Goal: Task Accomplishment & Management: Manage account settings

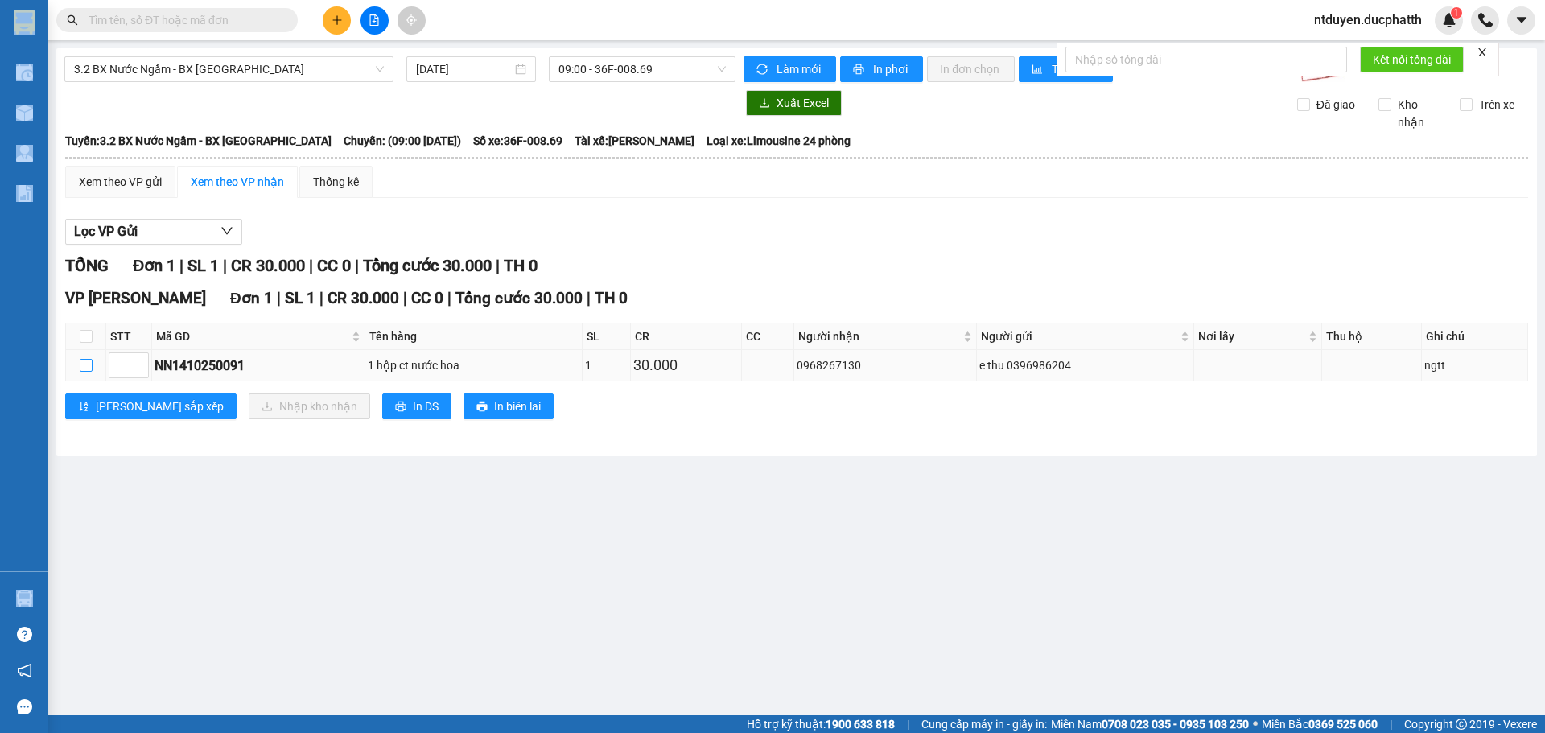
click at [80, 371] on input "checkbox" at bounding box center [86, 365] width 13 height 13
checkbox input "true"
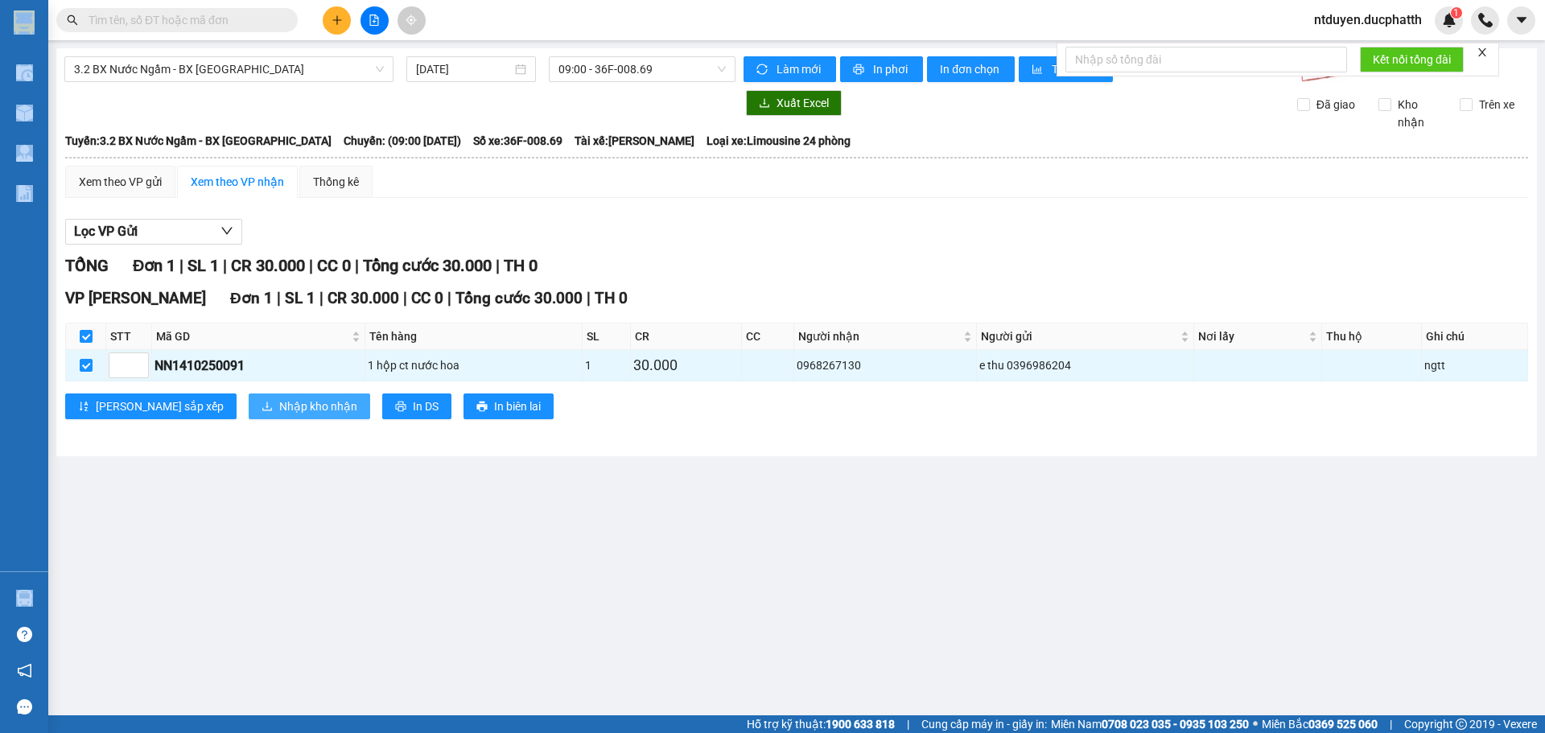
click at [286, 401] on span "Nhập kho nhận" at bounding box center [318, 407] width 78 height 18
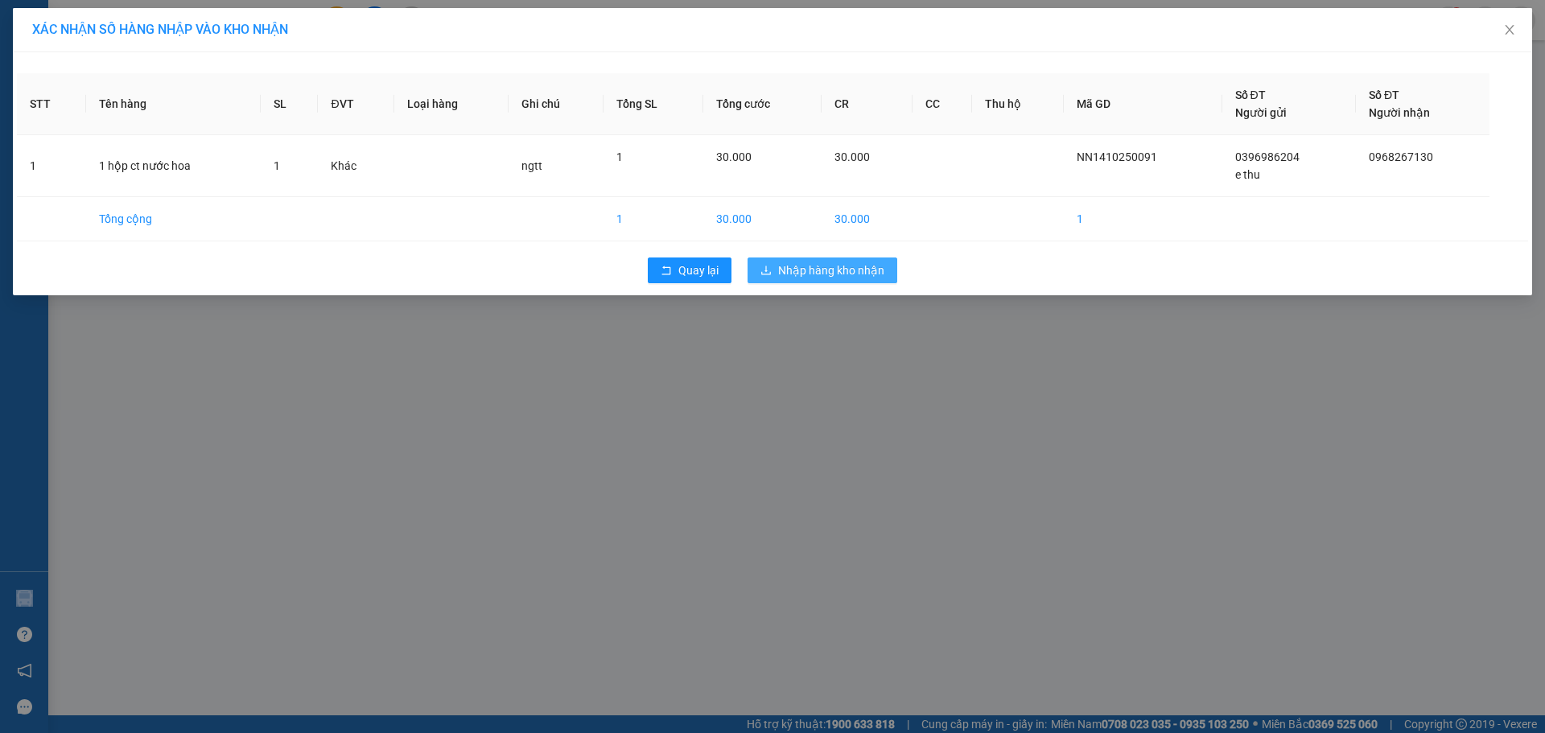
click at [804, 273] on span "Nhập hàng kho nhận" at bounding box center [831, 271] width 106 height 18
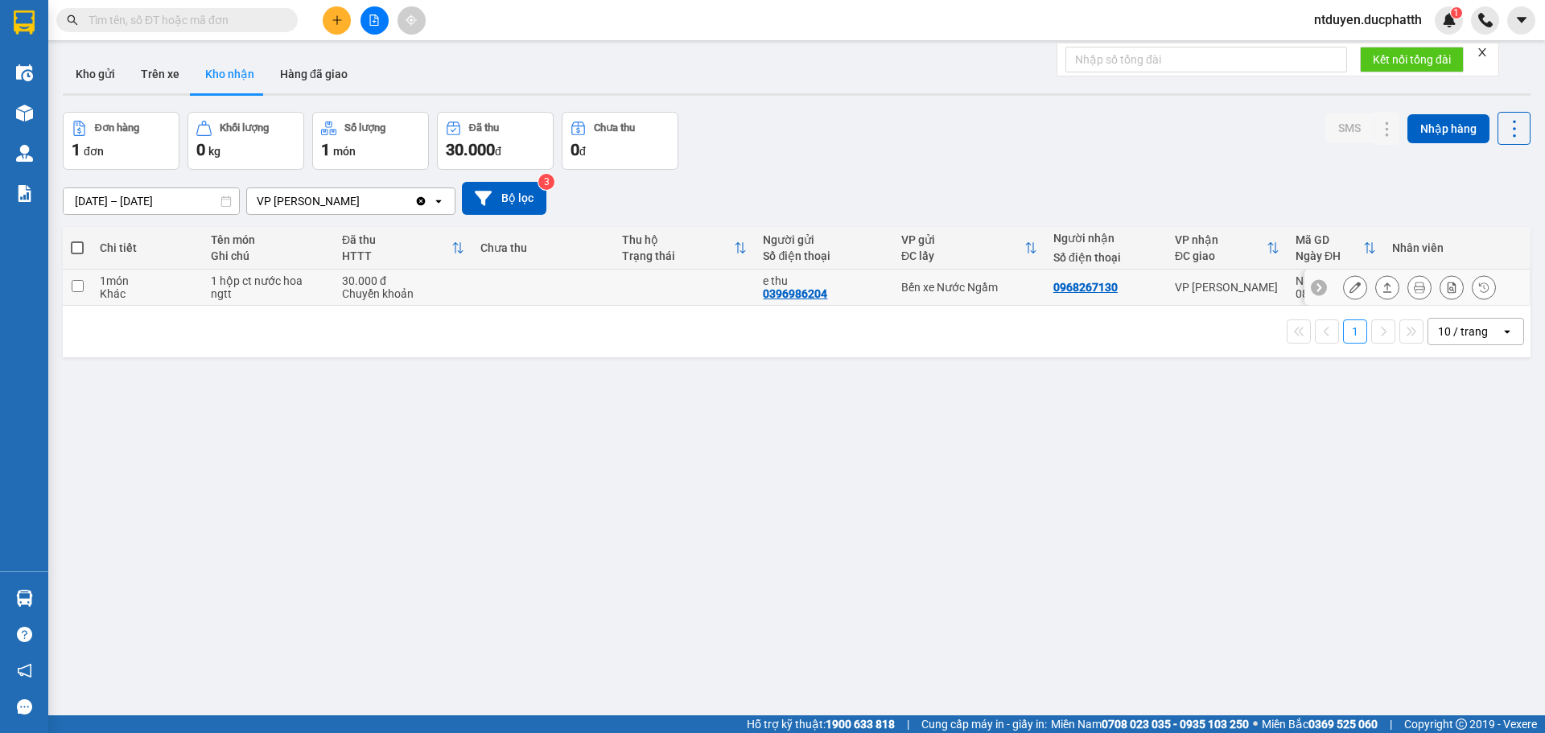
click at [80, 286] on input "checkbox" at bounding box center [78, 286] width 12 height 12
checkbox input "true"
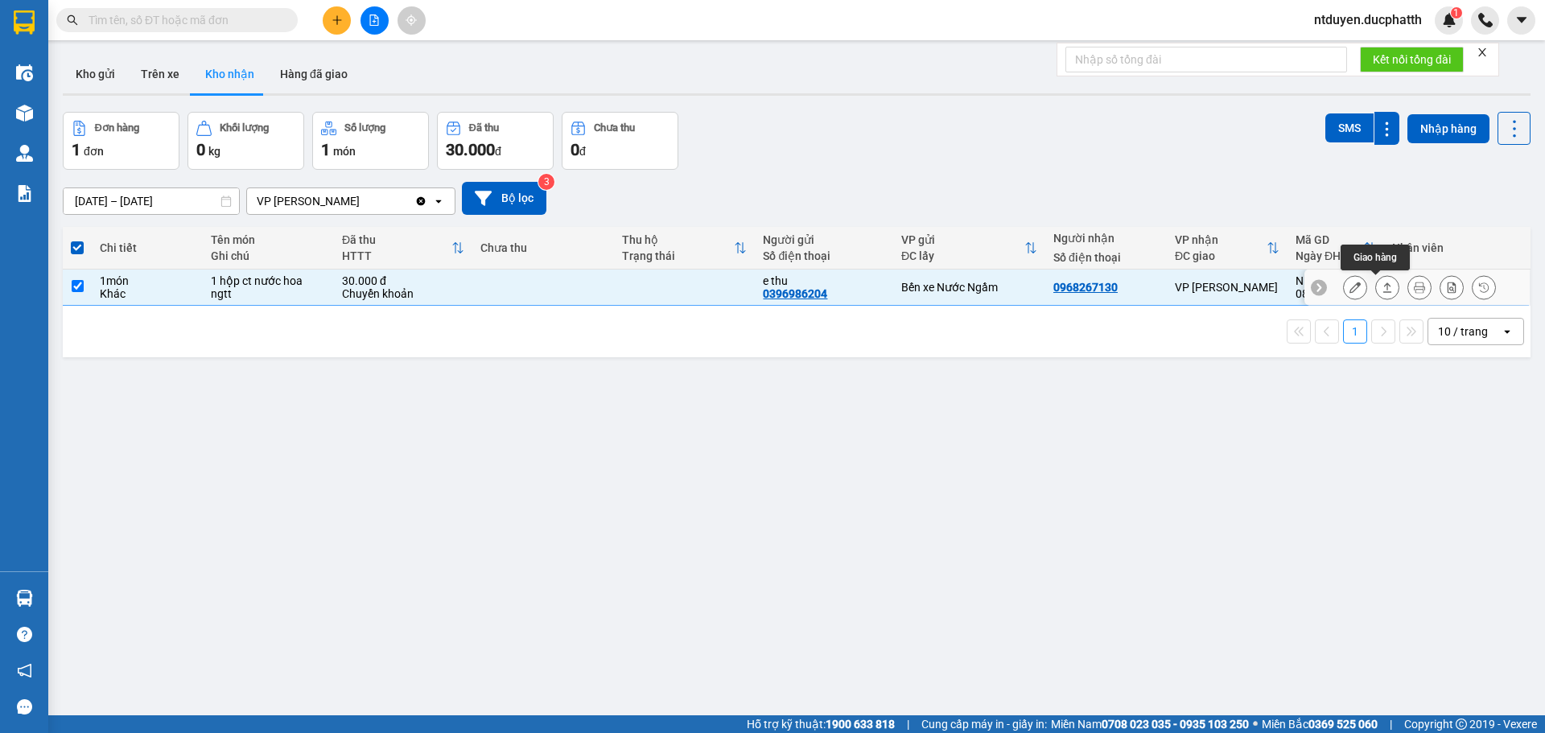
click at [1350, 287] on icon at bounding box center [1355, 287] width 11 height 11
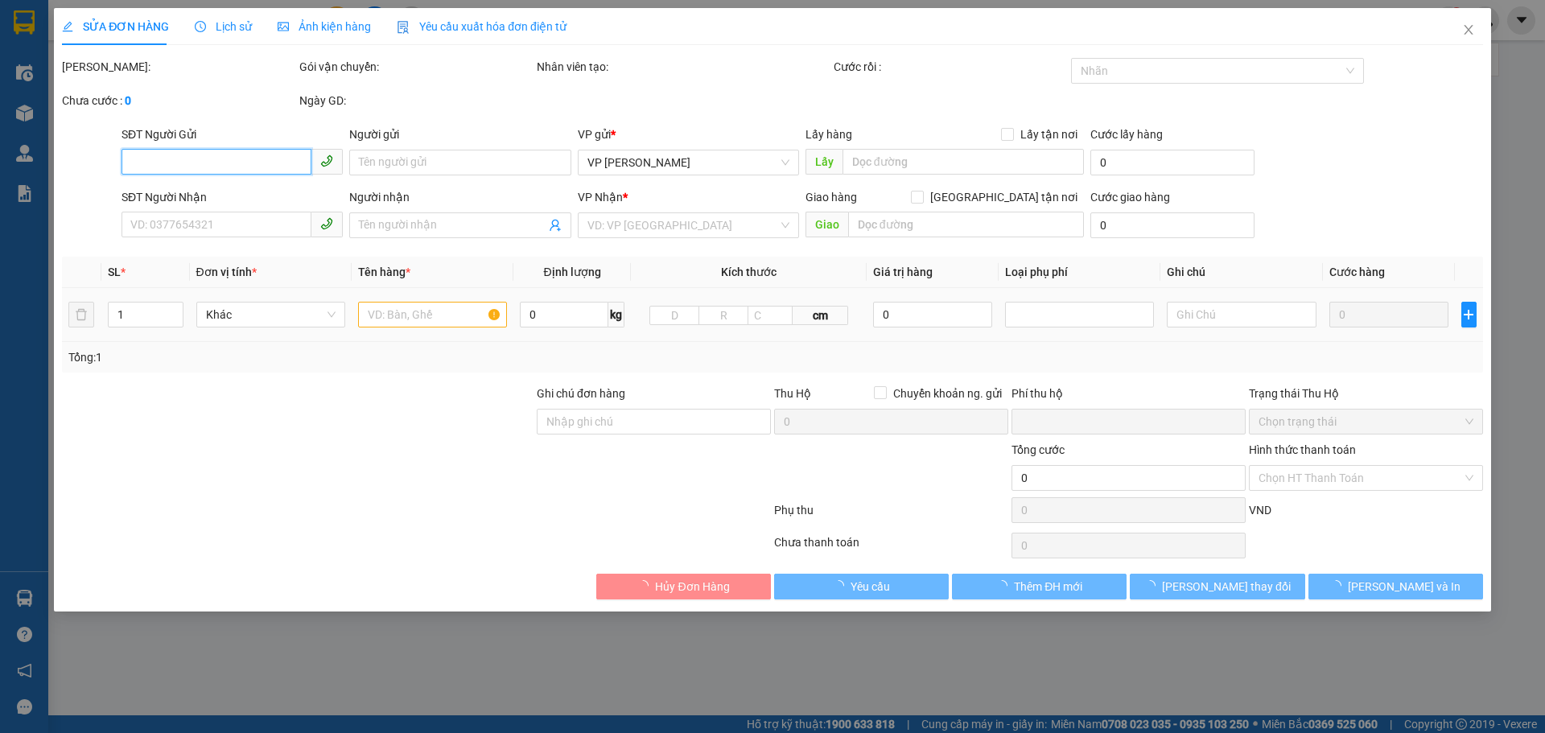
type input "0396986204"
type input "e thu"
type input "0968267130"
type input "ck 14/10 8:32 dang xuan thu"
type input "0"
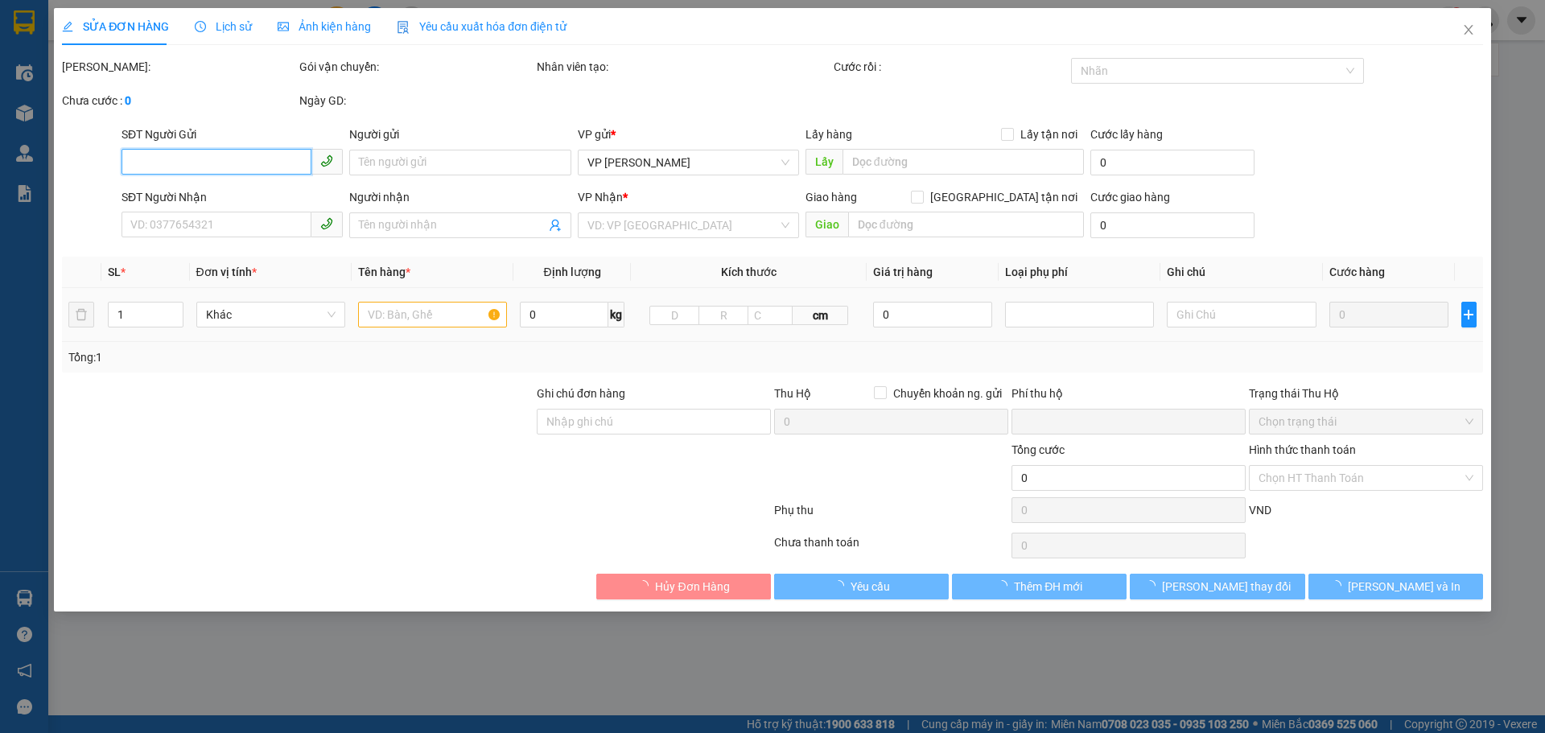
type input "30.000"
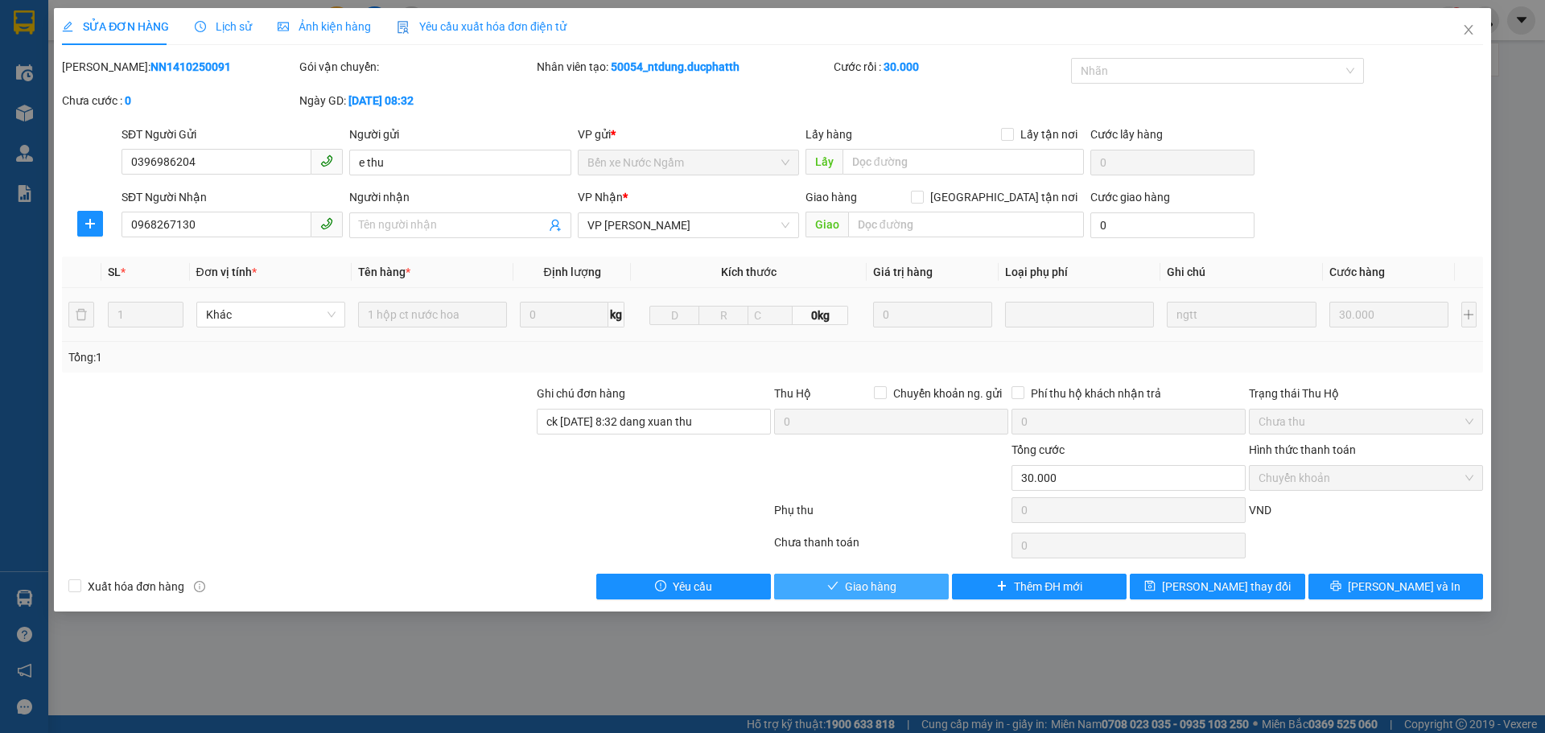
click at [868, 583] on span "Giao hàng" at bounding box center [871, 587] width 52 height 18
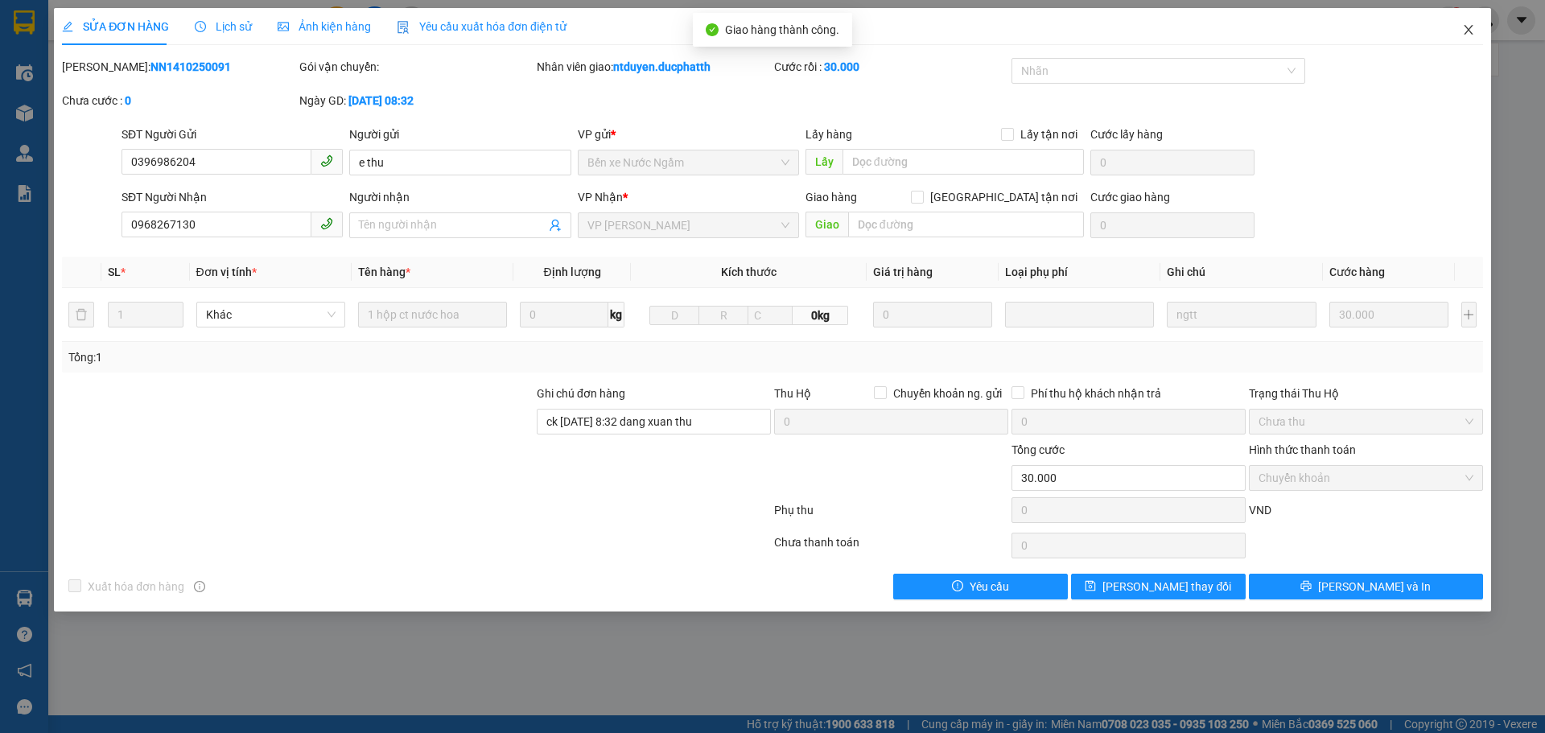
click at [1476, 31] on span "Close" at bounding box center [1468, 30] width 45 height 45
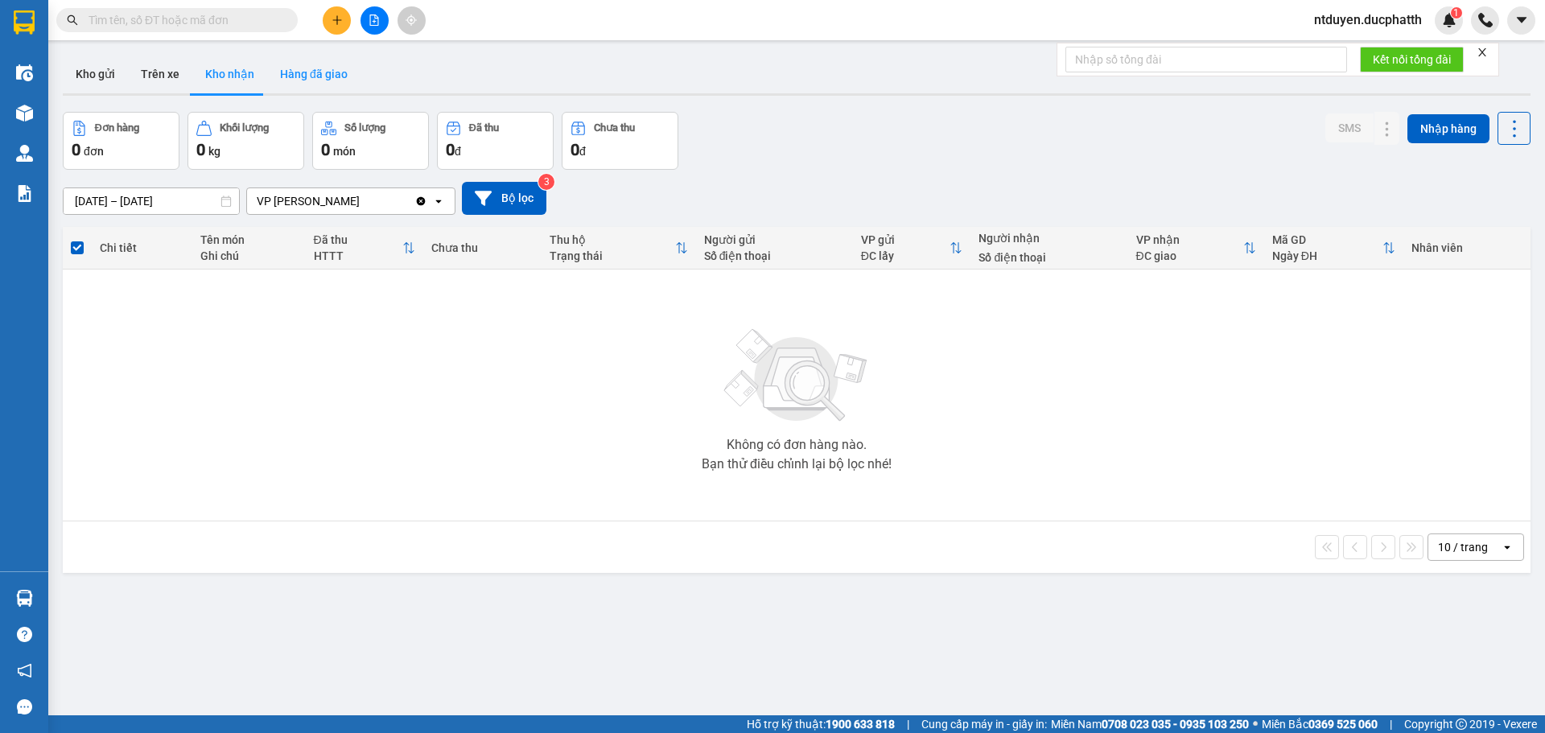
click at [323, 64] on button "Hàng đã giao" at bounding box center [313, 74] width 93 height 39
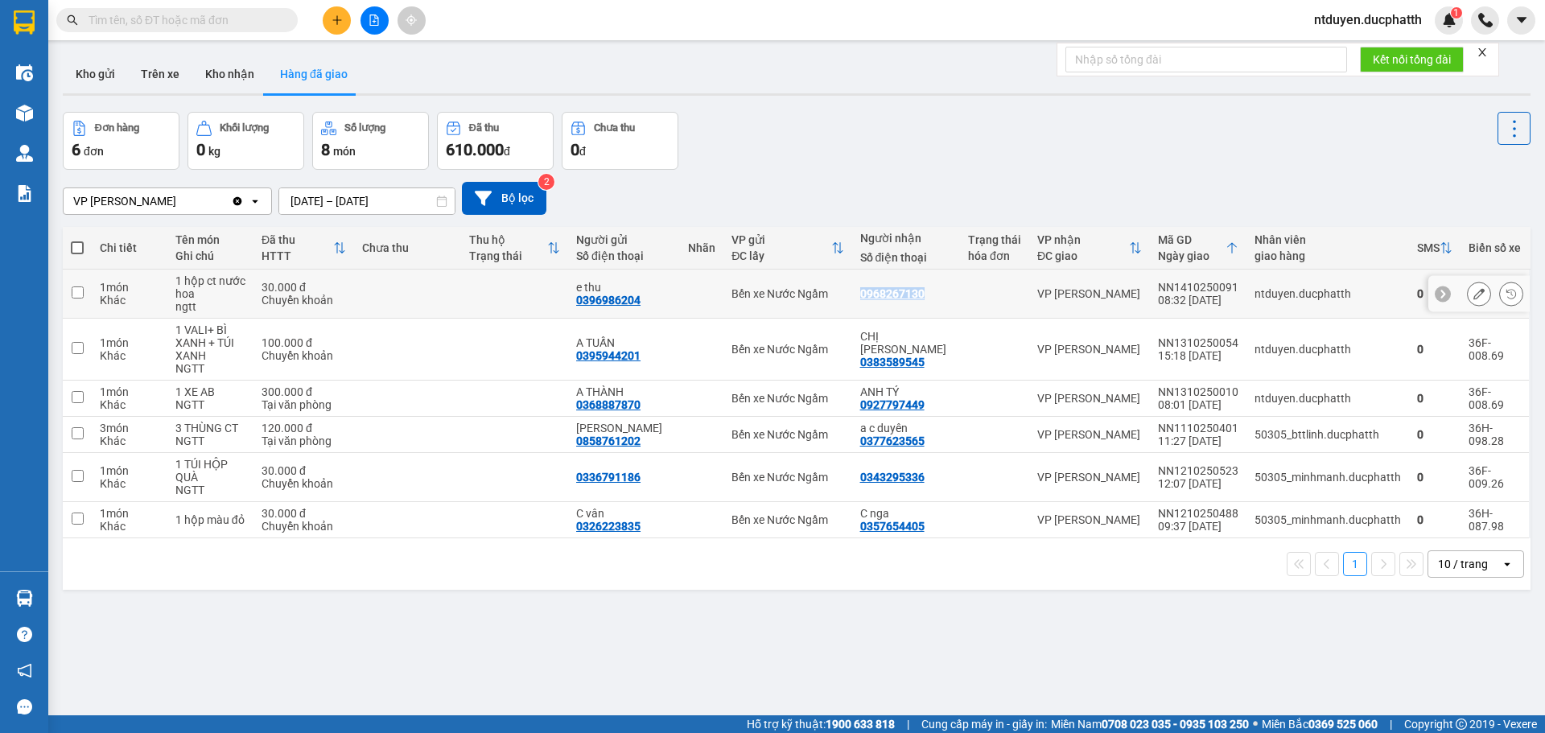
drag, startPoint x: 866, startPoint y: 286, endPoint x: 962, endPoint y: 304, distance: 98.2
click at [962, 304] on tr "1 món Khác 1 hộp ct nước hoa ngtt 30.000 đ Chuyển khoản e thu 0396986204 Bến xe…" at bounding box center [797, 294] width 1468 height 49
checkbox input "true"
copy div "0968267130"
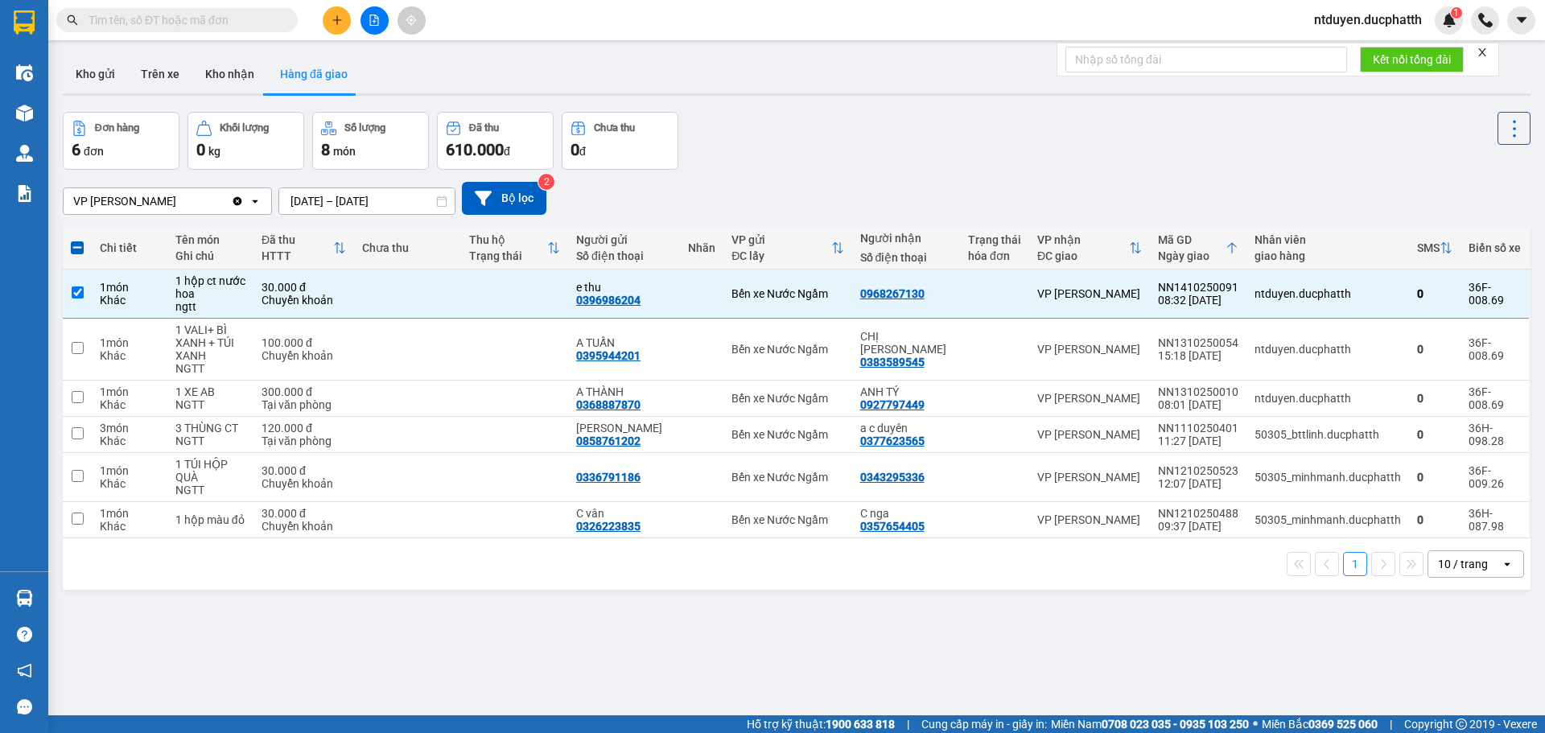
click at [1098, 6] on div "Kết quả tìm kiếm ( 0 ) Bộ lọc No Data ntduyen.ducphatth 1" at bounding box center [772, 20] width 1545 height 40
click at [1379, 23] on span "ntduyen.ducphatth" at bounding box center [1368, 20] width 134 height 20
click at [1341, 46] on span "Đăng xuất" at bounding box center [1374, 50] width 101 height 18
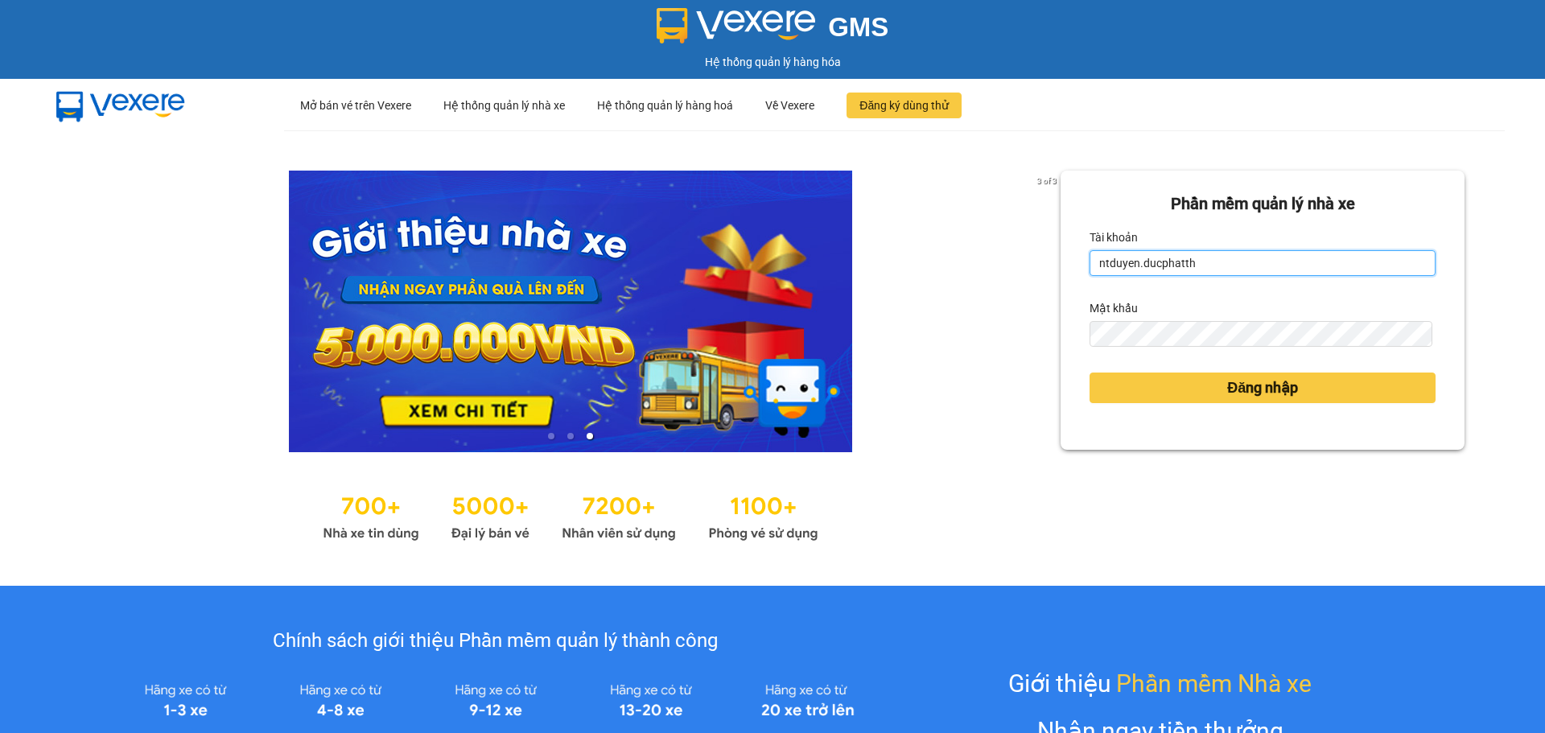
click at [1218, 259] on input "ntduyen.ducphatth" at bounding box center [1263, 263] width 346 height 26
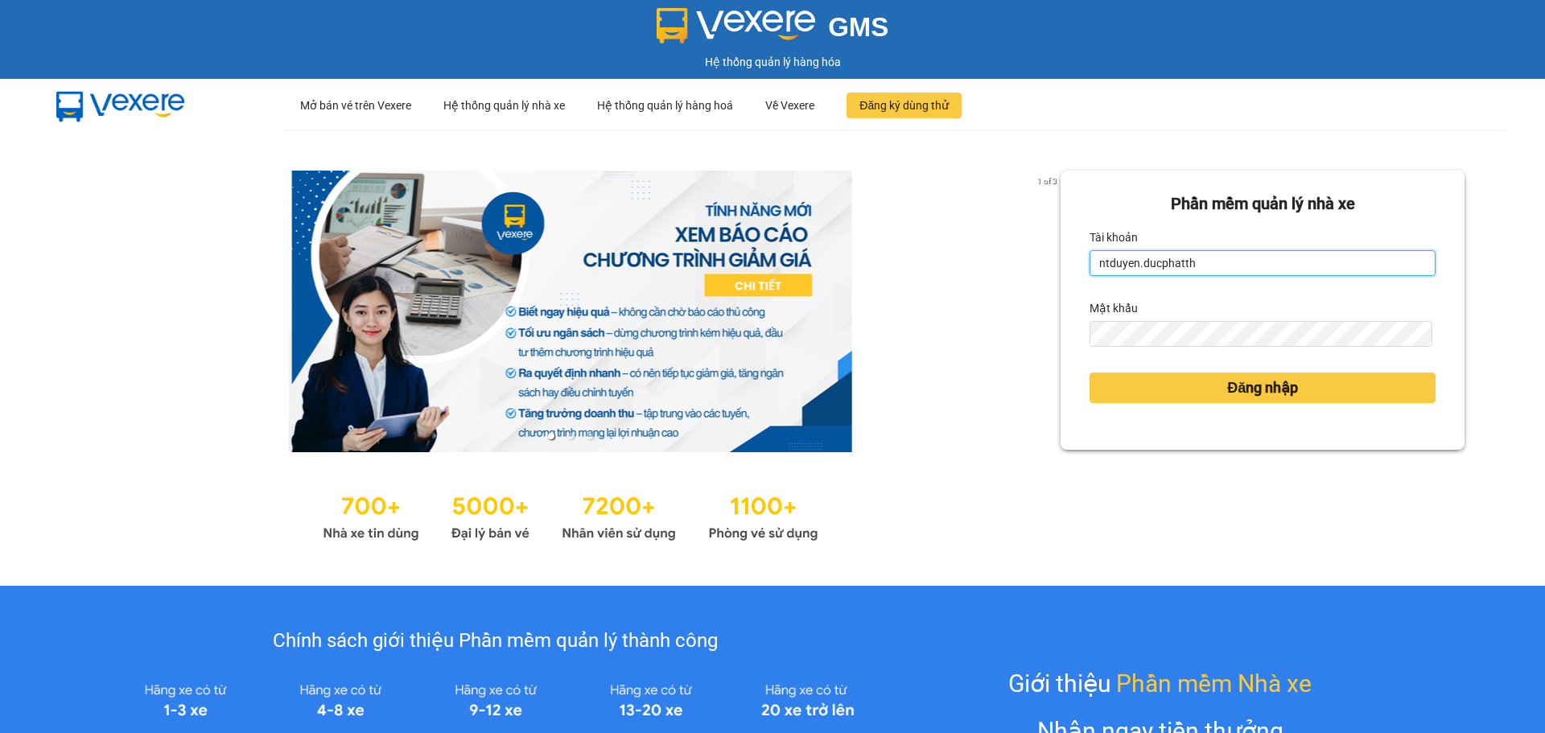
type input "bttlinh.ducphatth"
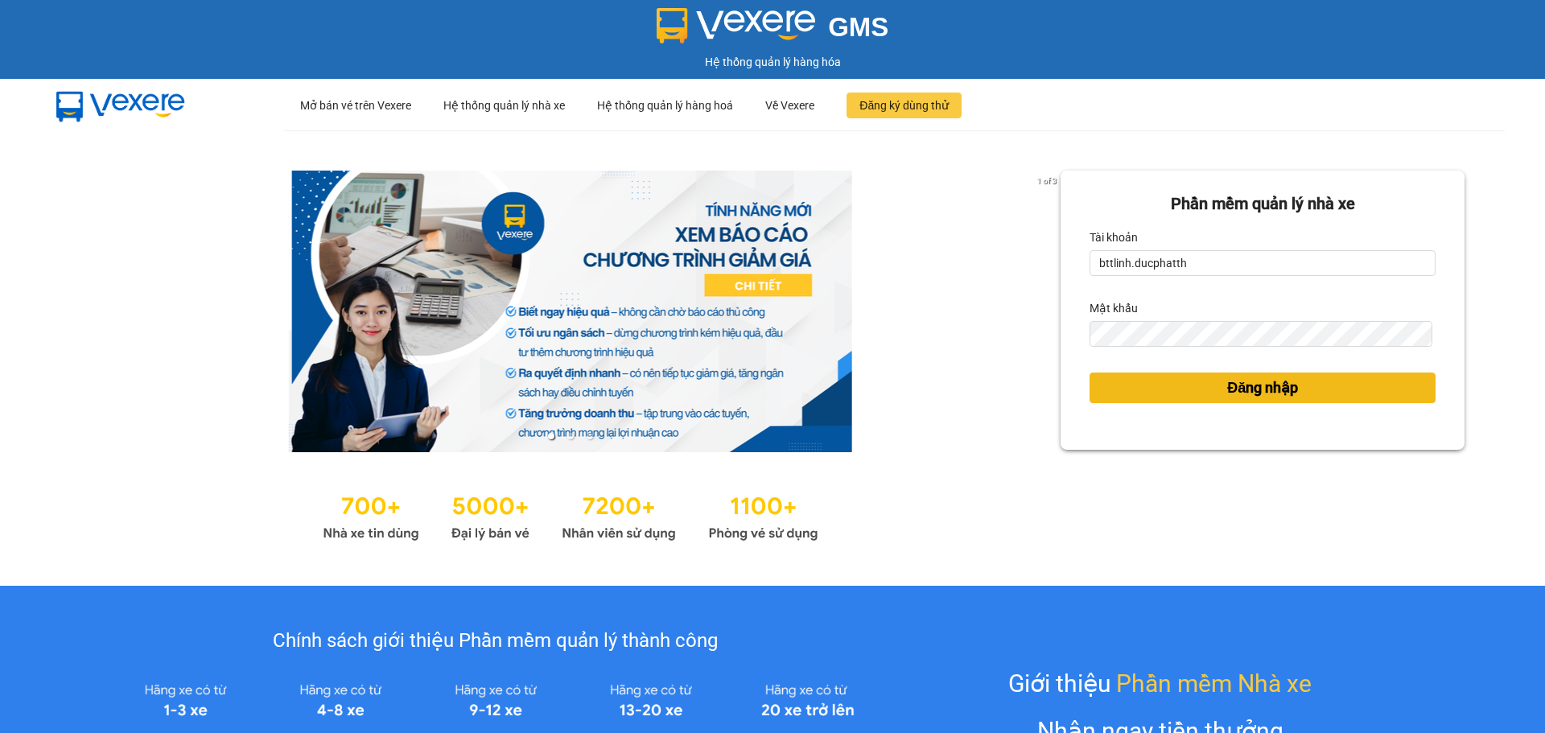
click at [1201, 390] on button "Đăng nhập" at bounding box center [1263, 388] width 346 height 31
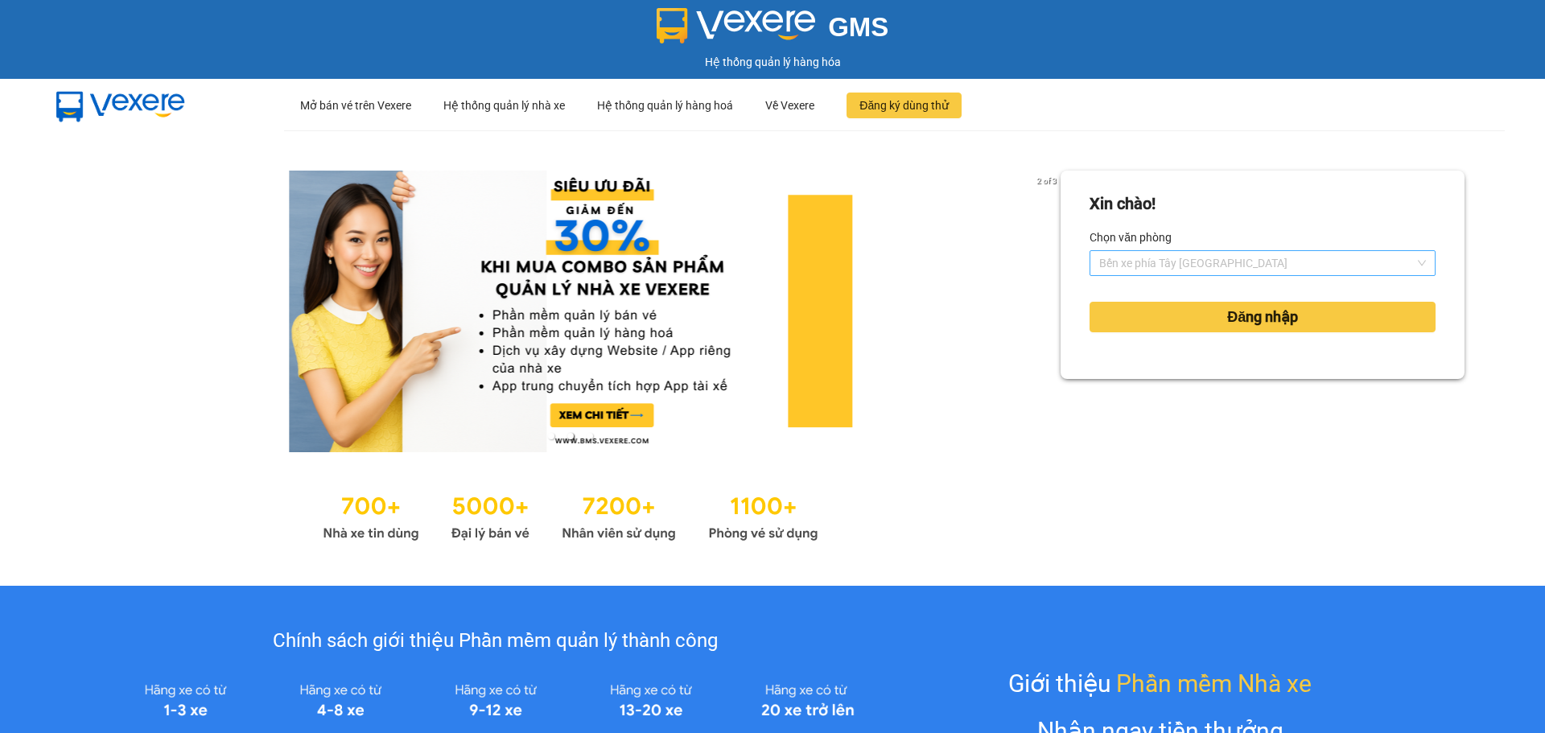
click at [1169, 253] on span "Bến xe phía Tây [GEOGRAPHIC_DATA]" at bounding box center [1262, 263] width 327 height 24
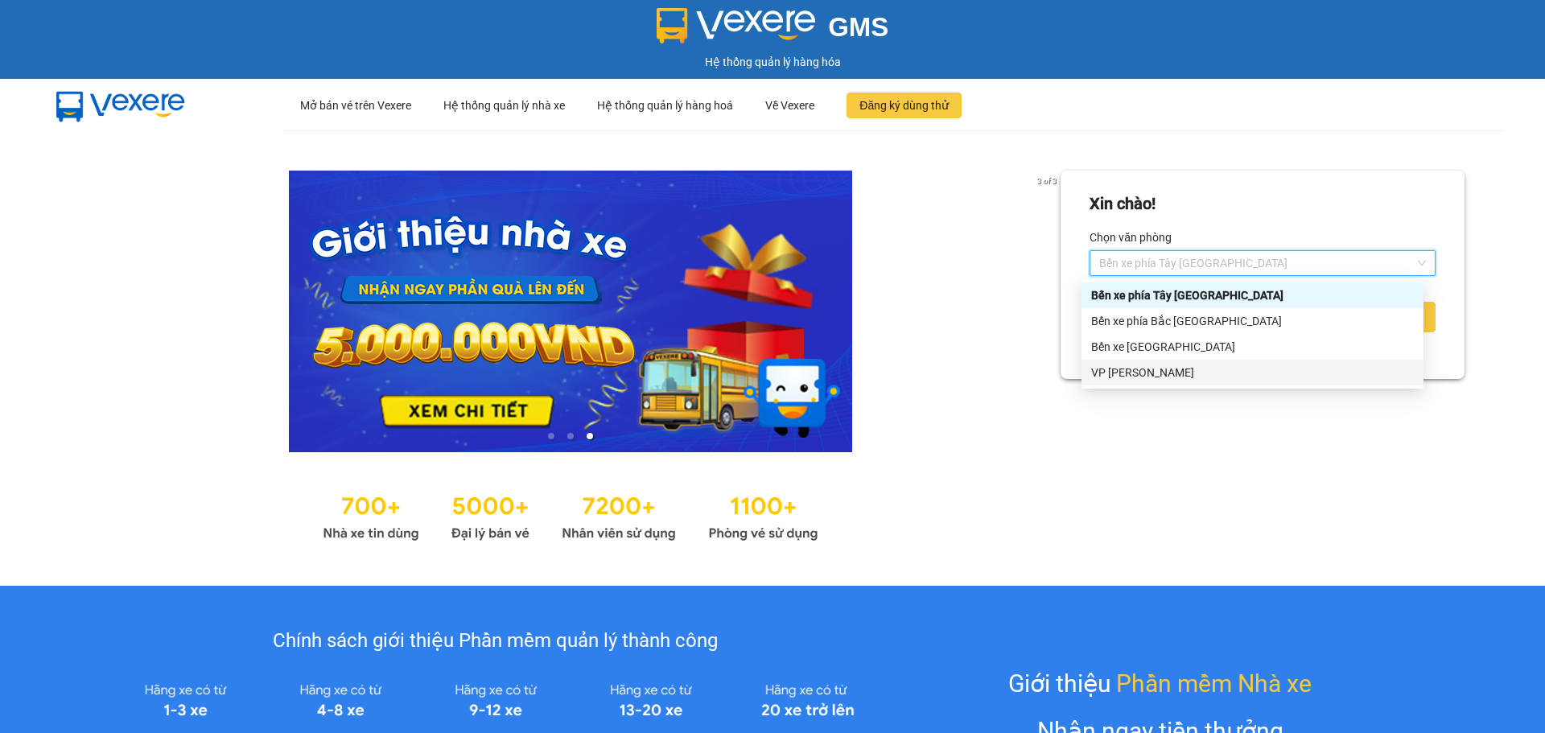
click at [1130, 364] on div "VP [PERSON_NAME]" at bounding box center [1253, 373] width 342 height 26
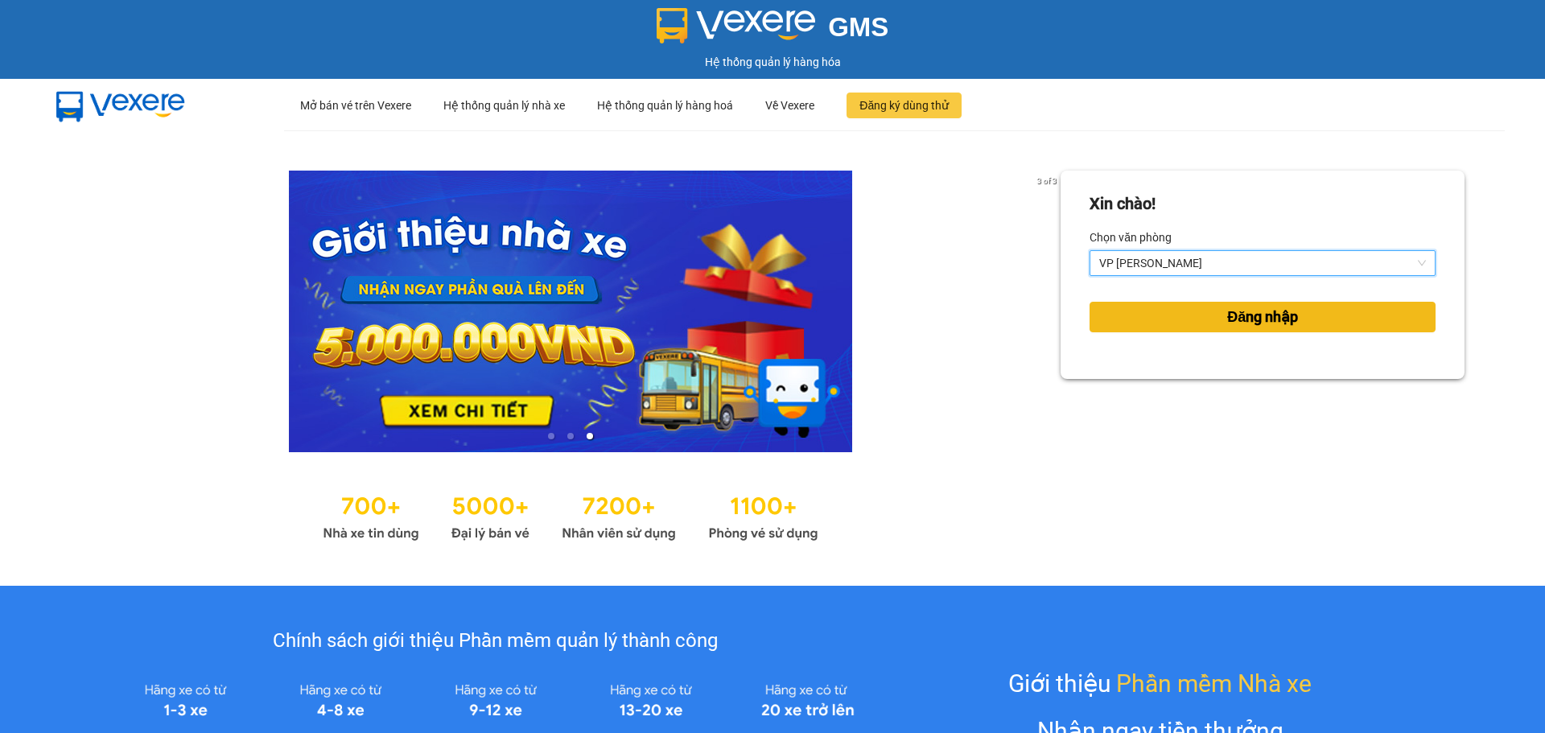
click at [1149, 311] on button "Đăng nhập" at bounding box center [1263, 317] width 346 height 31
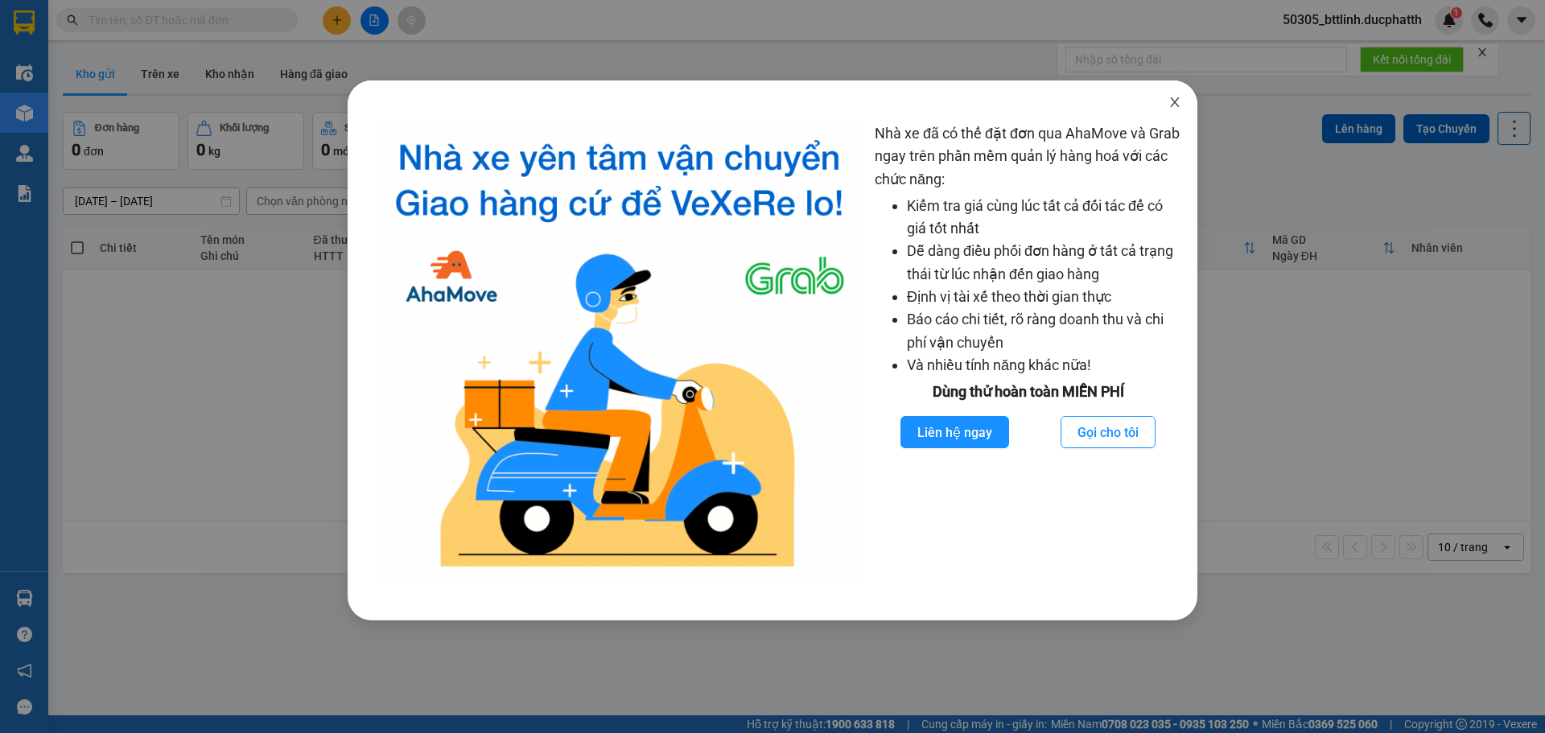
click at [1180, 106] on icon "close" at bounding box center [1175, 102] width 13 height 13
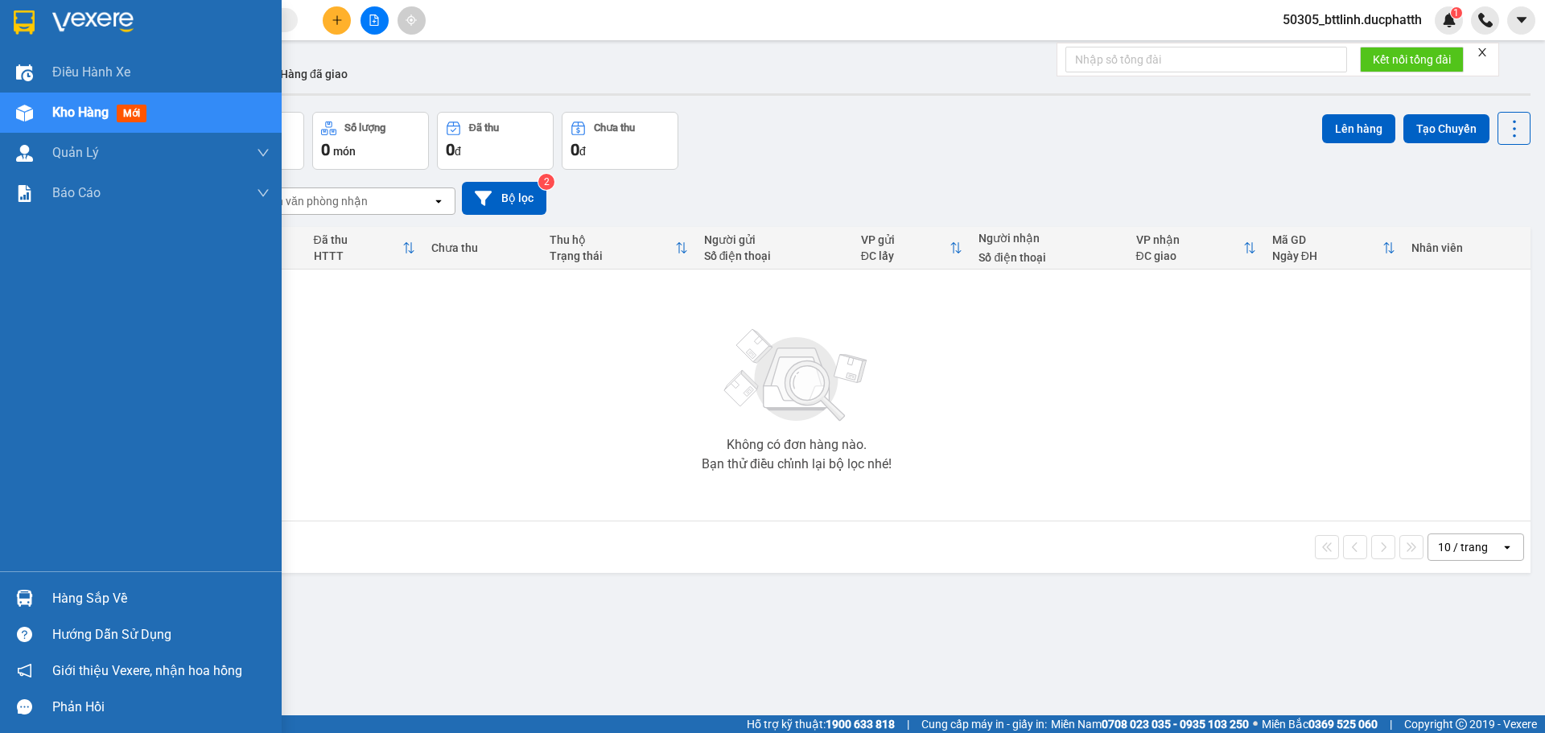
click at [101, 595] on div "Hàng sắp về" at bounding box center [160, 599] width 217 height 24
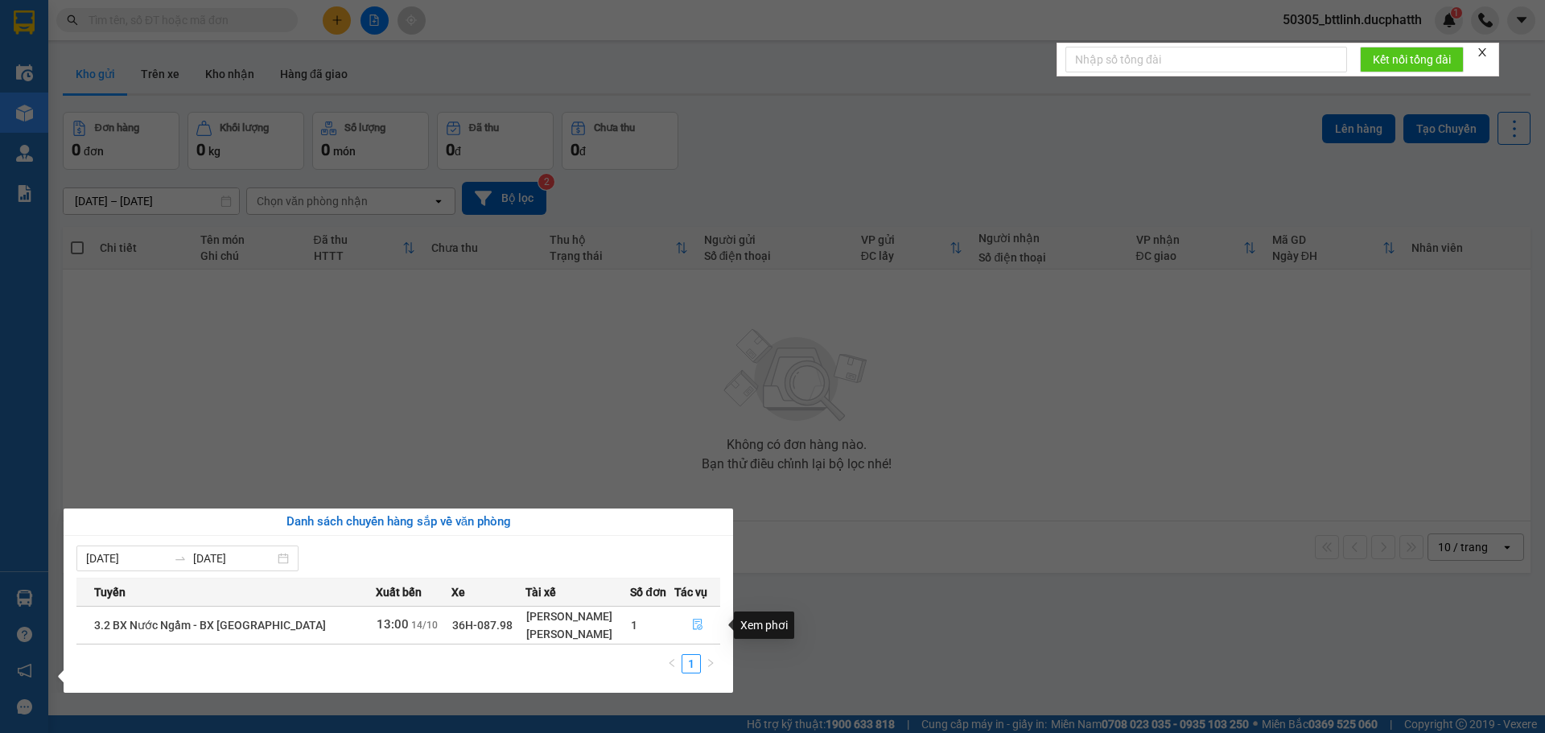
click at [694, 629] on icon "file-done" at bounding box center [697, 624] width 11 height 11
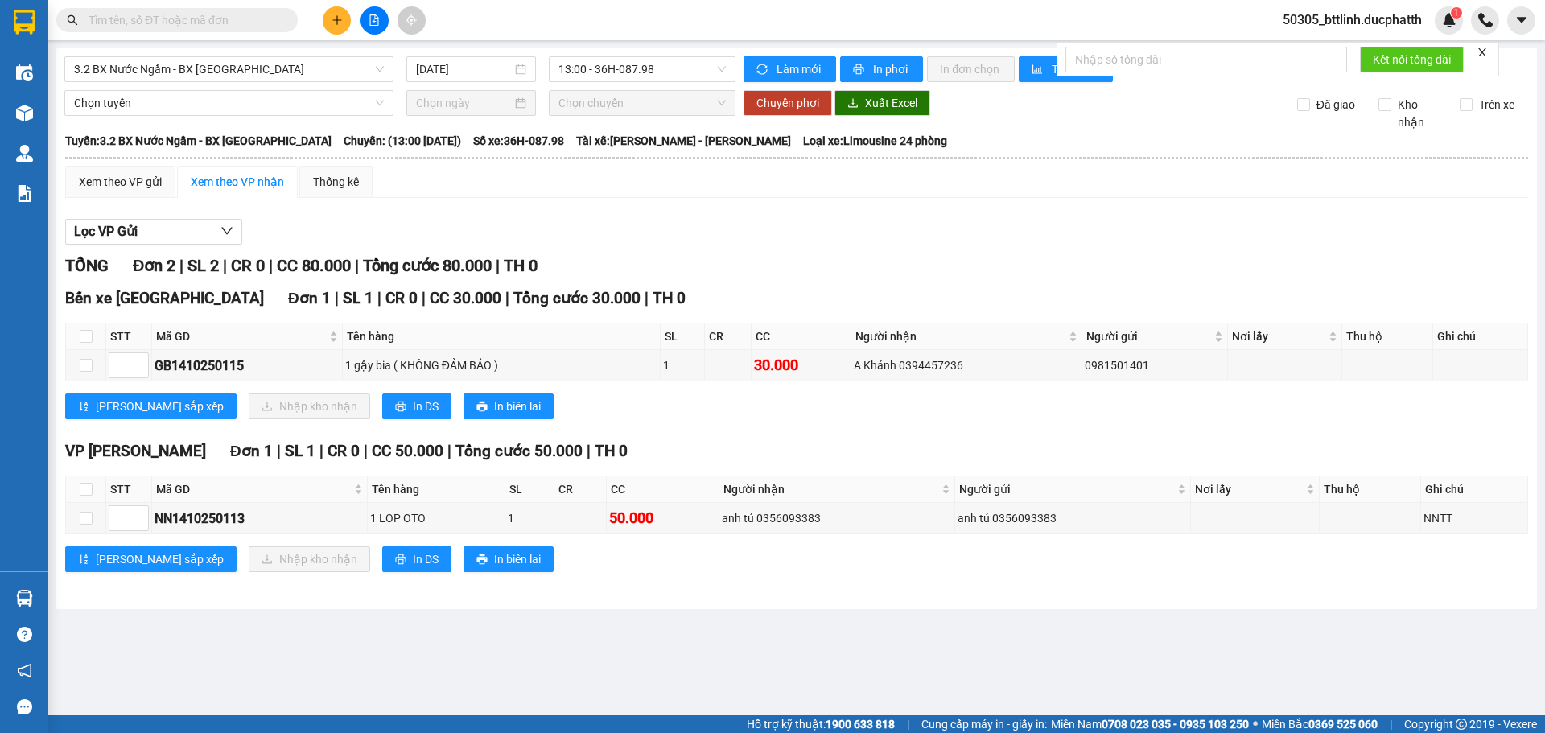
click at [639, 620] on main "3.2 BX Nước Ngầm - BX [GEOGRAPHIC_DATA] [DATE] 13:00 - 36H-087.98 Làm mới In ph…" at bounding box center [772, 357] width 1545 height 715
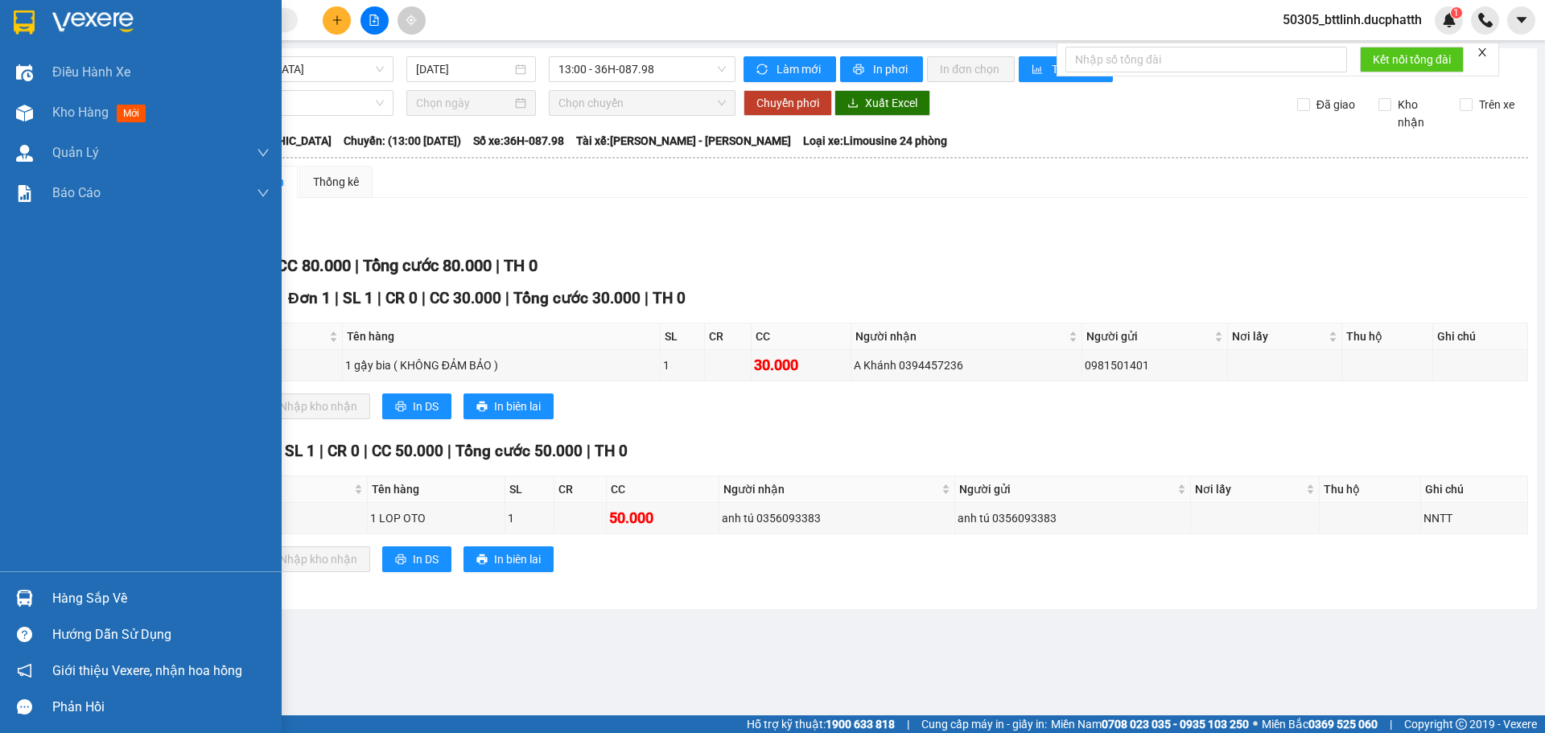
click at [55, 591] on div "Hàng sắp về" at bounding box center [160, 599] width 217 height 24
click at [16, 512] on div "Điều hành xe Kho hàng mới Quản [PERSON_NAME] lý thu hộ Quản lý chuyến Quản lý k…" at bounding box center [141, 366] width 282 height 733
click at [64, 106] on span "Kho hàng" at bounding box center [80, 112] width 56 height 15
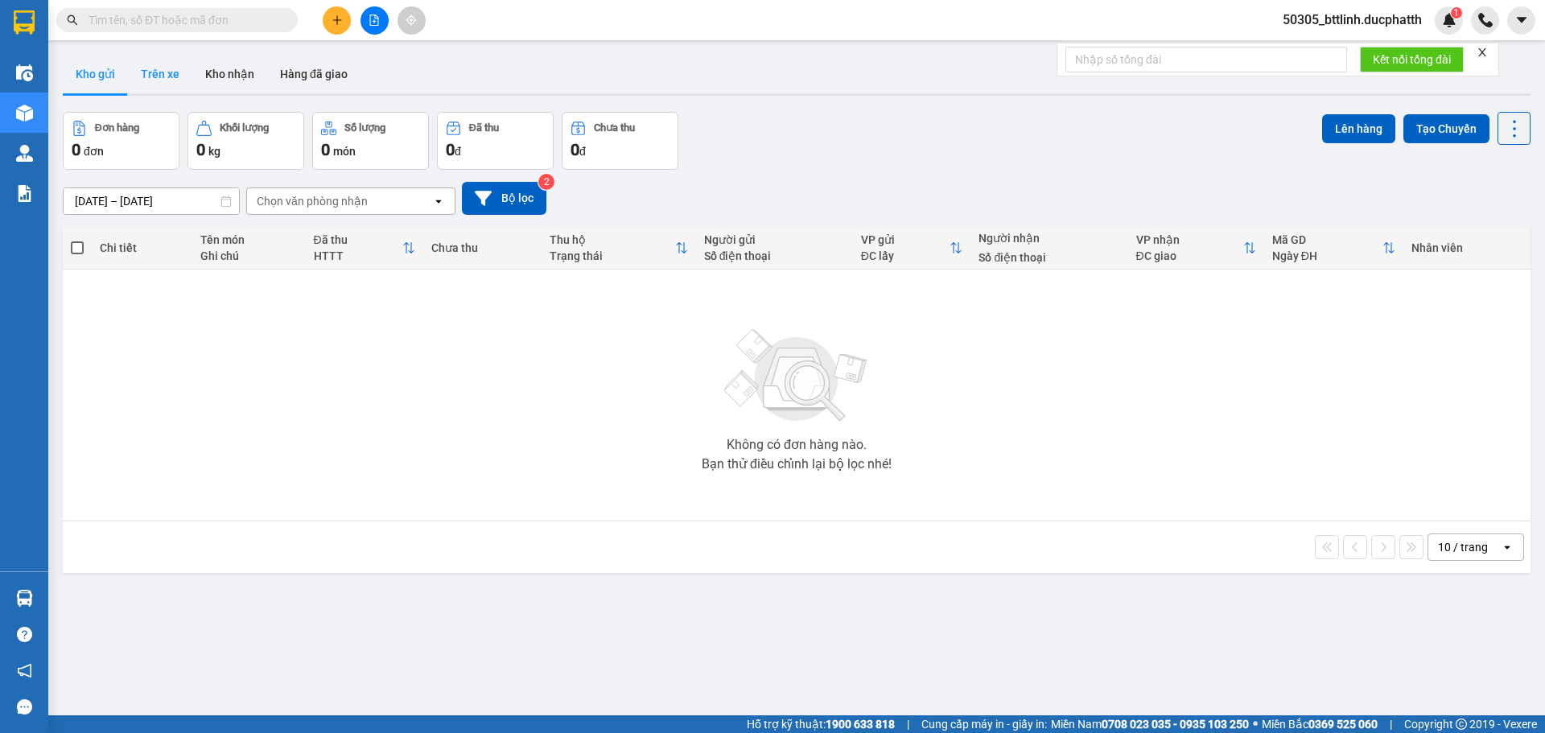
click at [147, 70] on button "Trên xe" at bounding box center [160, 74] width 64 height 39
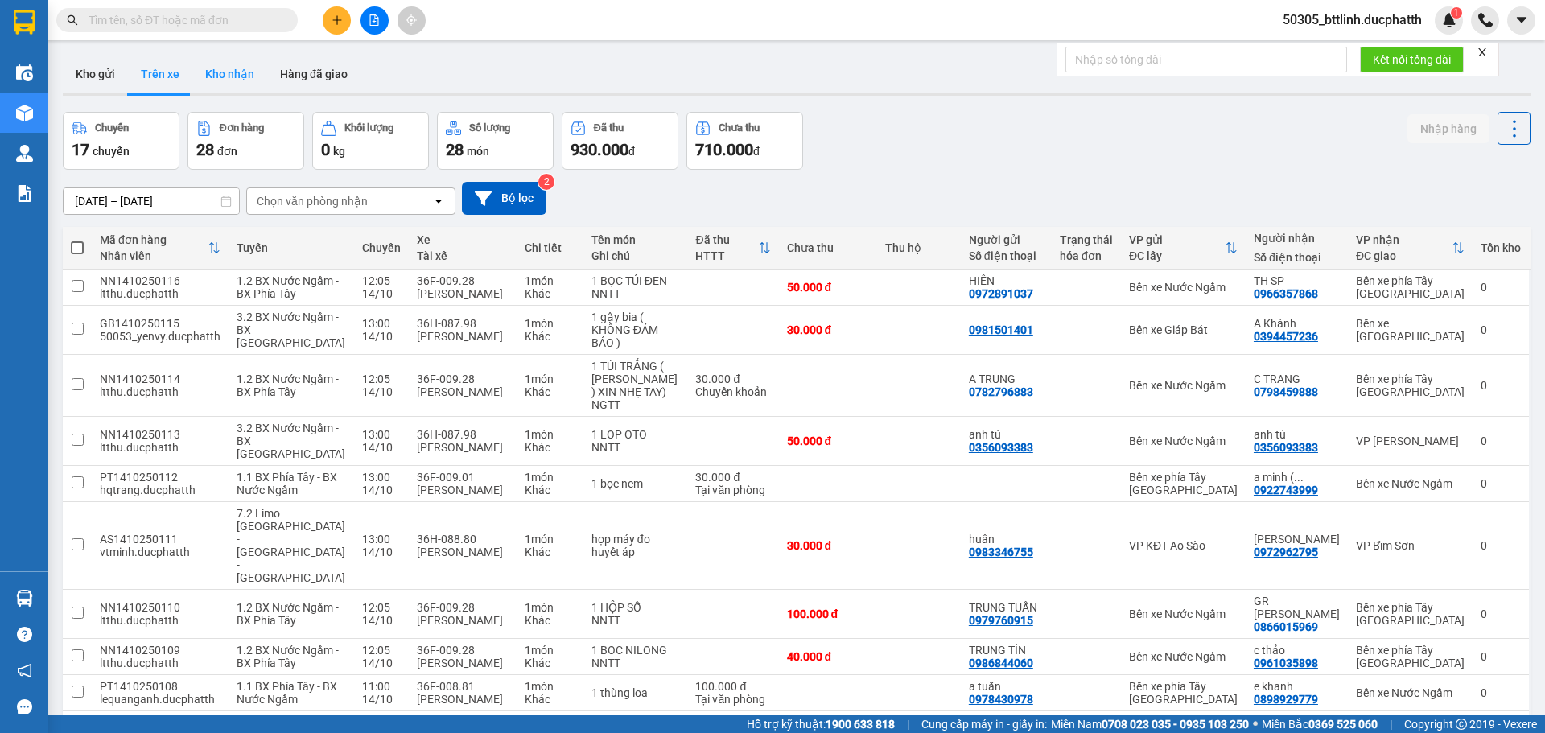
click at [213, 68] on button "Kho nhận" at bounding box center [229, 74] width 75 height 39
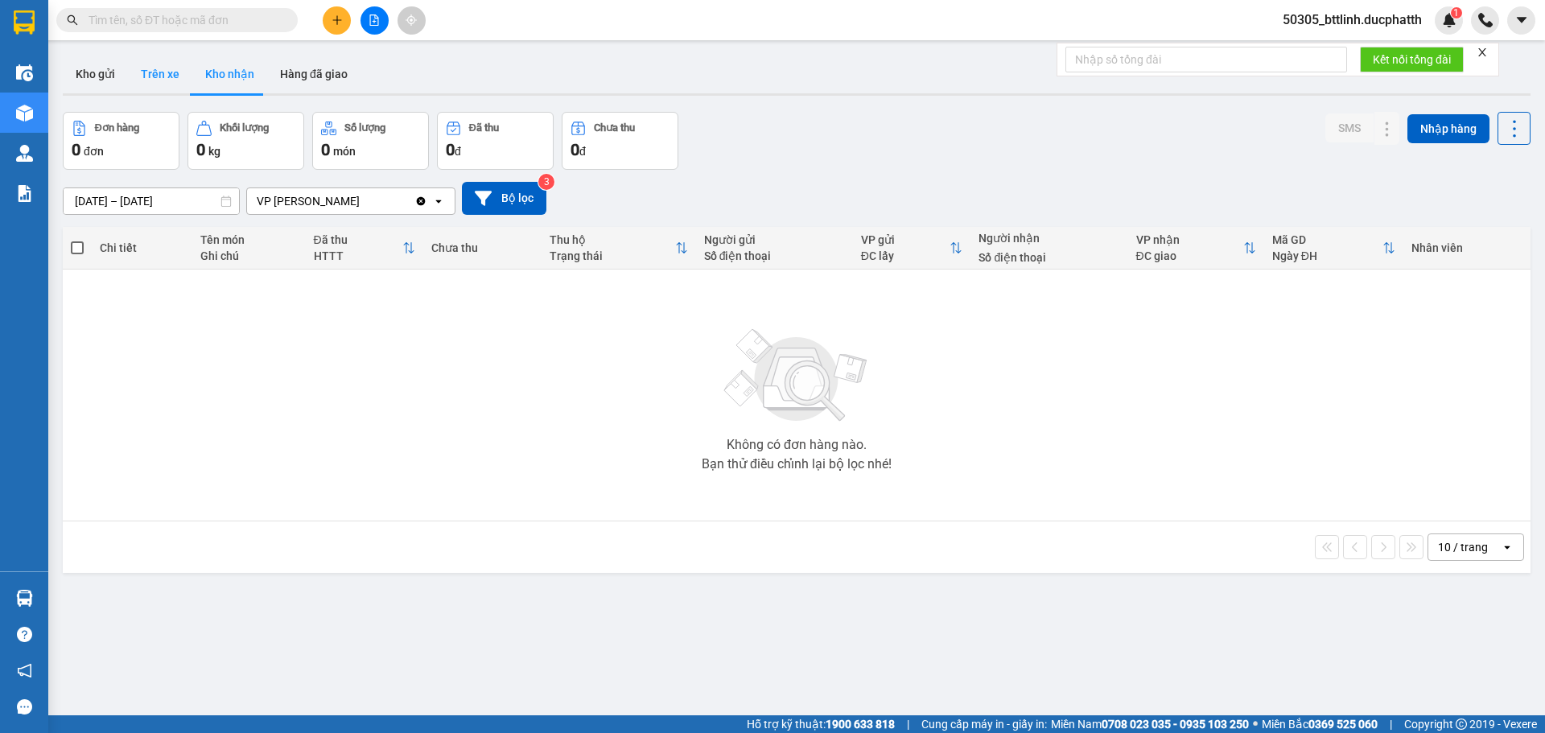
click at [150, 72] on button "Trên xe" at bounding box center [160, 74] width 64 height 39
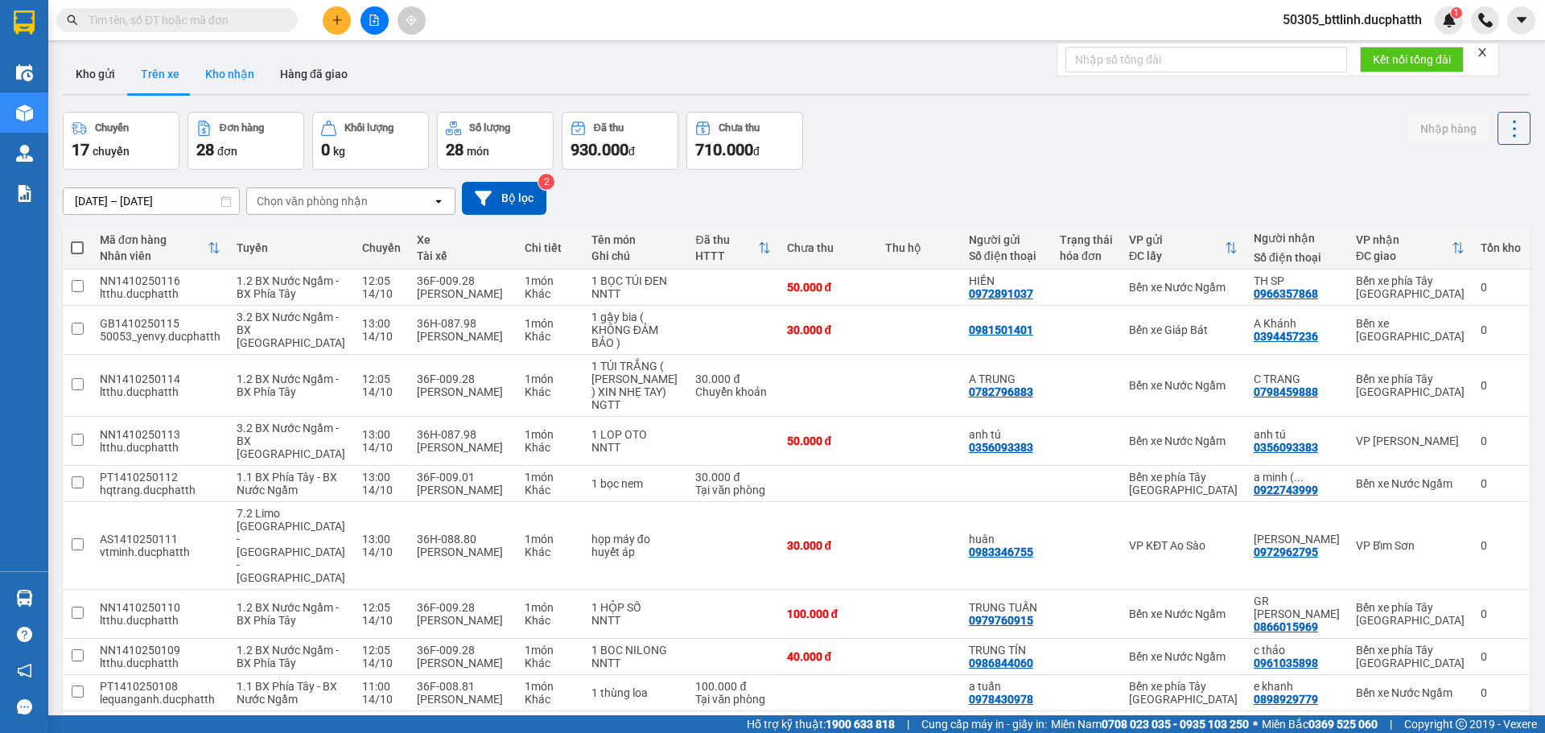
click at [207, 64] on button "Kho nhận" at bounding box center [229, 74] width 75 height 39
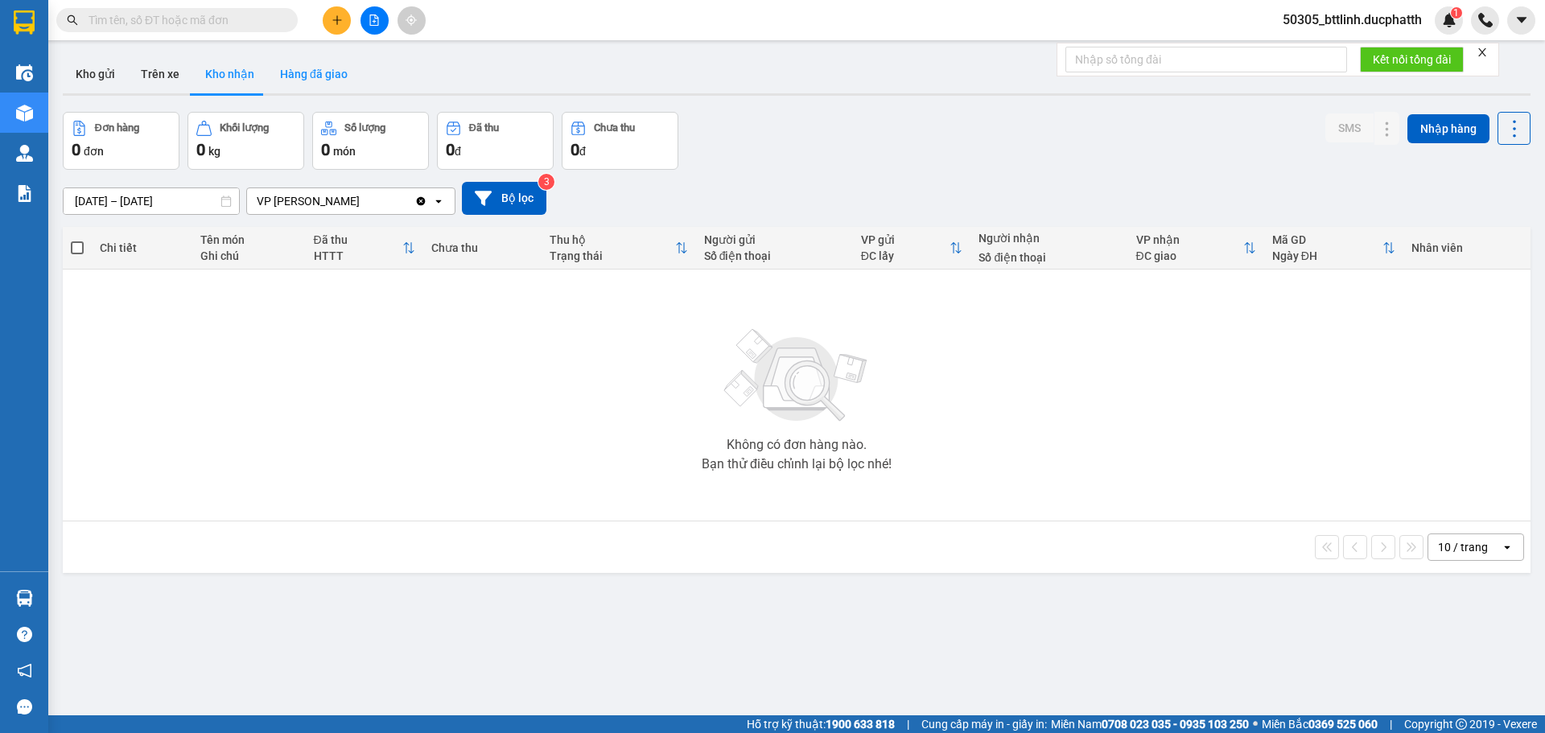
click at [294, 64] on button "Hàng đã giao" at bounding box center [313, 74] width 93 height 39
